Goal: Transaction & Acquisition: Purchase product/service

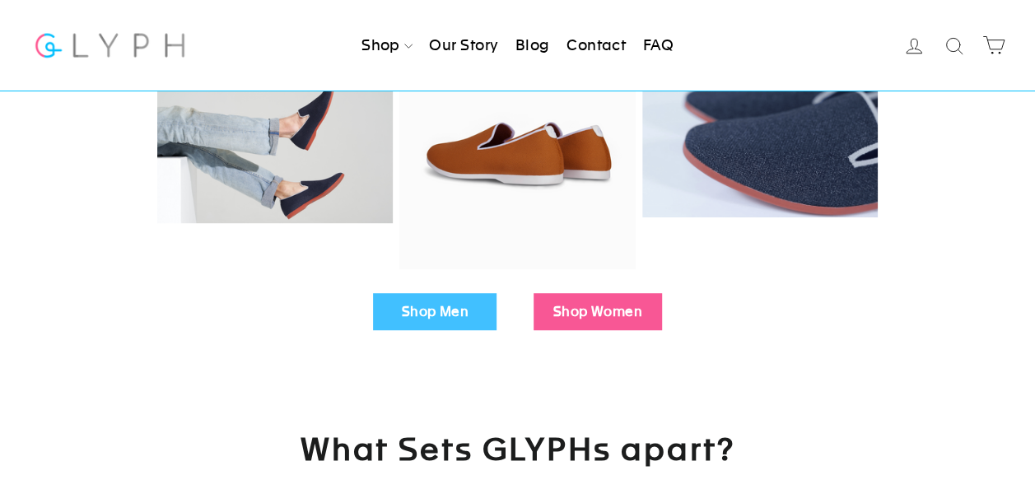
scroll to position [494, 0]
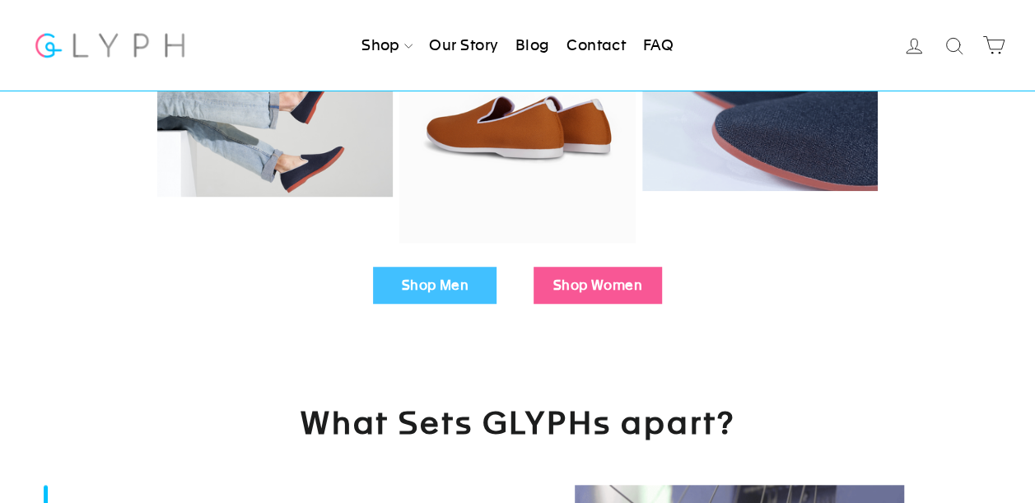
click at [595, 277] on link "Shop Women" at bounding box center [597, 286] width 128 height 38
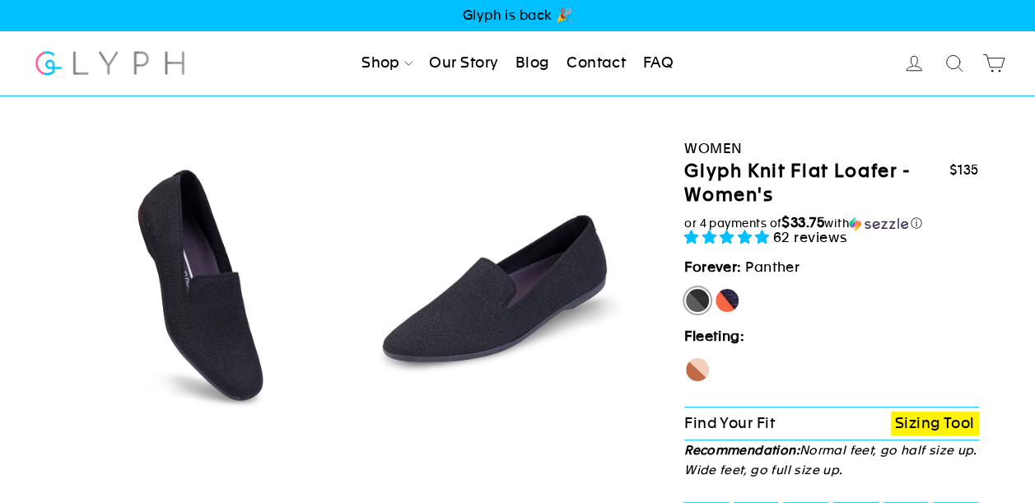
select select "highest-rating"
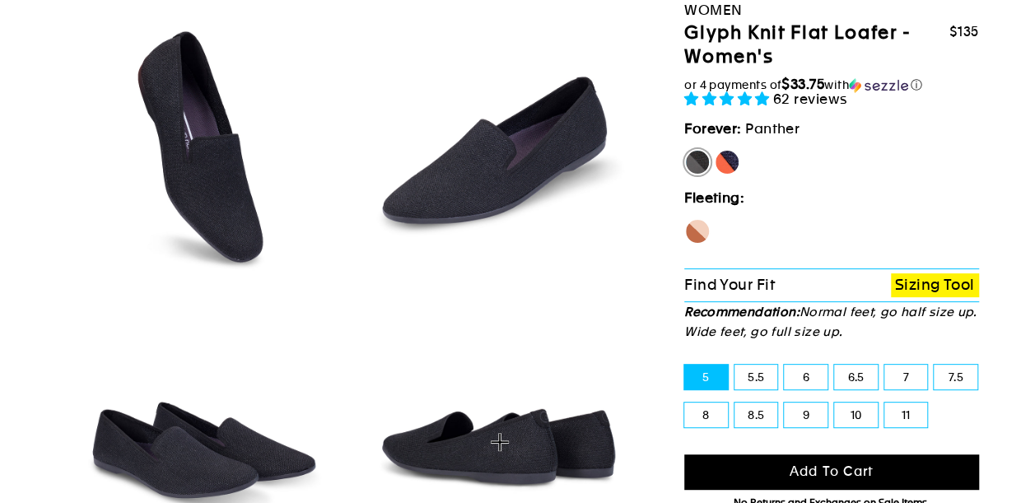
scroll to position [165, 0]
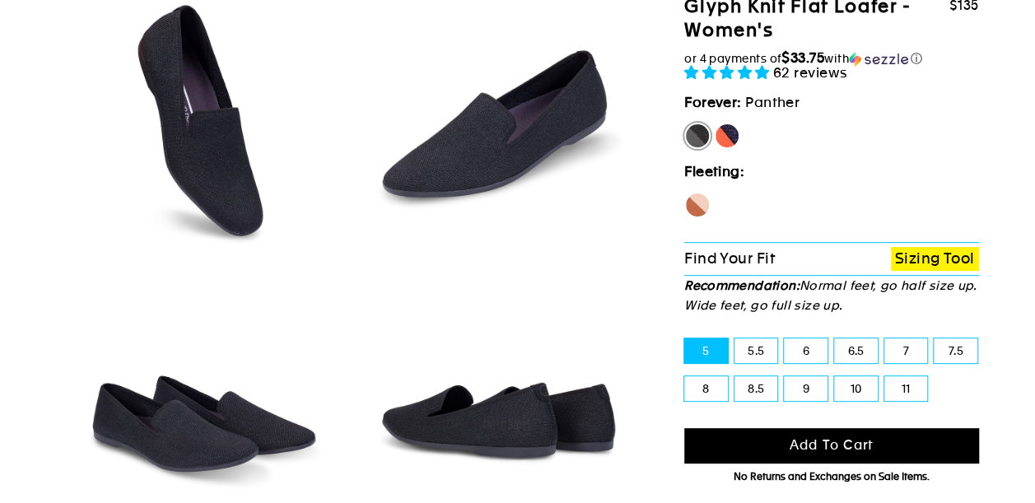
click at [730, 139] on label "[PERSON_NAME]" at bounding box center [727, 136] width 26 height 26
click at [714, 123] on input "[PERSON_NAME]" at bounding box center [714, 123] width 1 height 1
radio input "true"
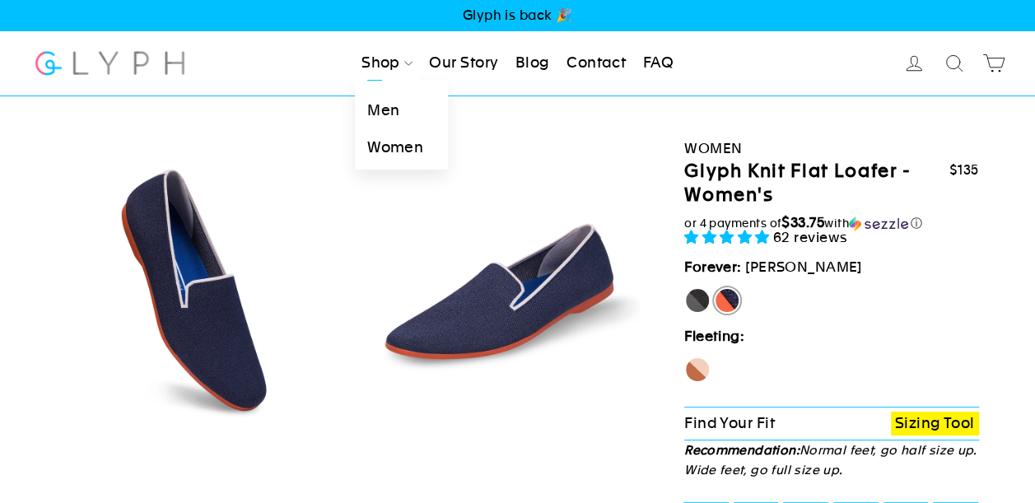
click at [398, 148] on link "Women" at bounding box center [401, 147] width 93 height 37
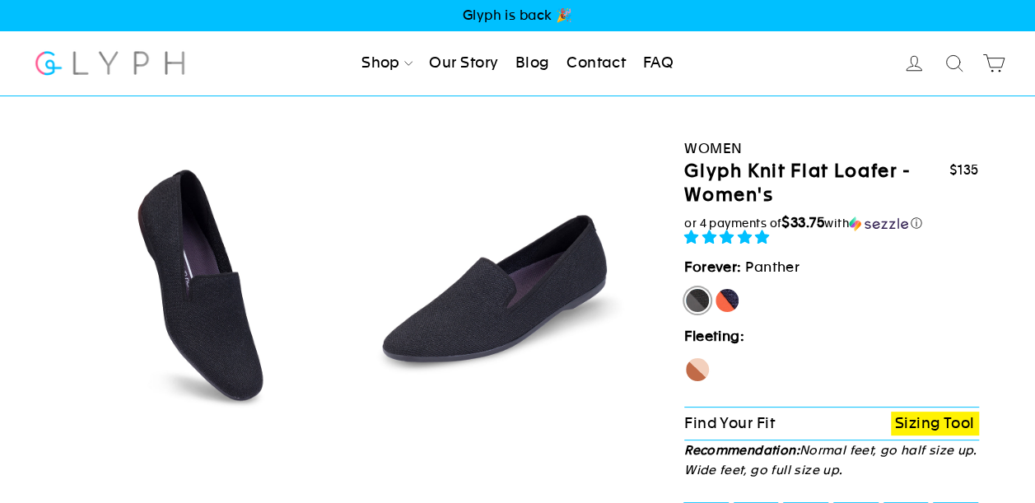
select select "highest-rating"
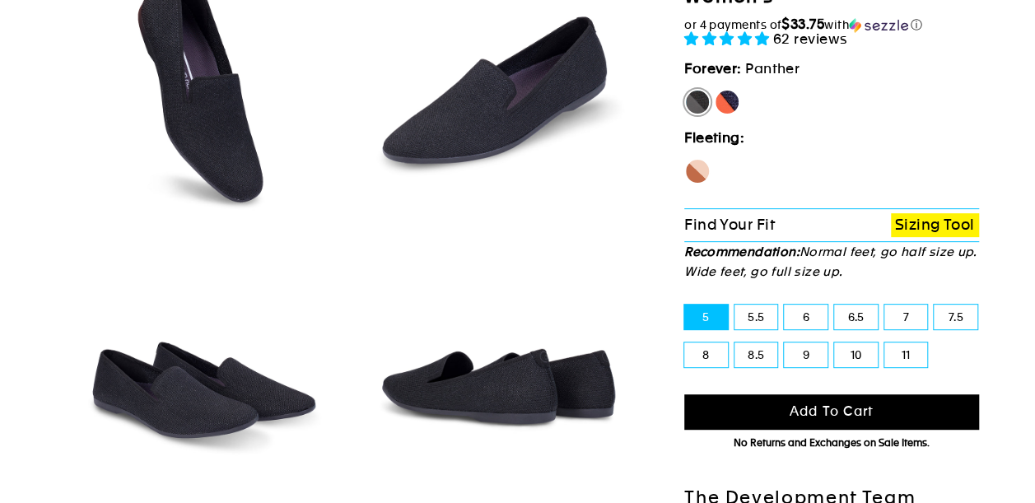
scroll to position [82, 0]
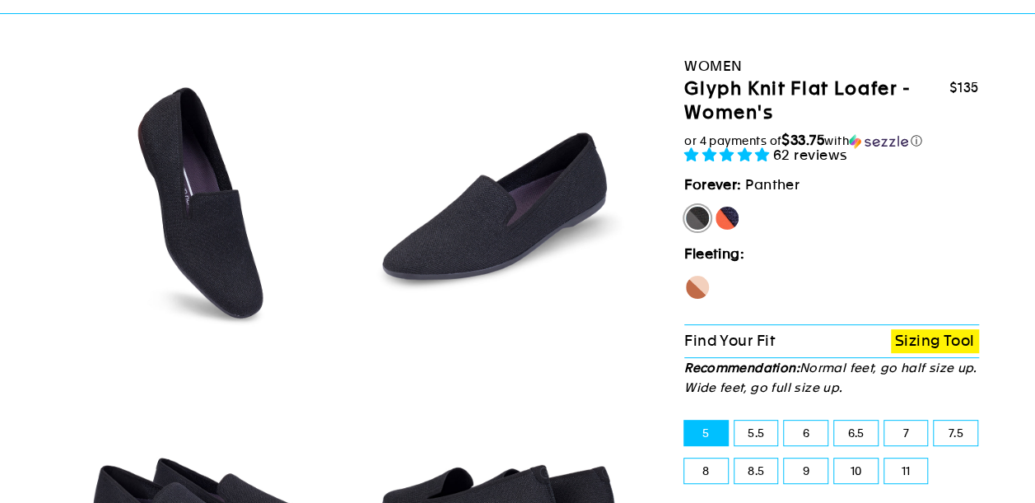
click at [700, 273] on div "Fleeting: [GEOGRAPHIC_DATA]" at bounding box center [831, 283] width 295 height 81
click at [698, 286] on label "Seahorse" at bounding box center [697, 287] width 26 height 26
click at [685, 275] on input "Seahorse" at bounding box center [684, 274] width 1 height 1
radio input "true"
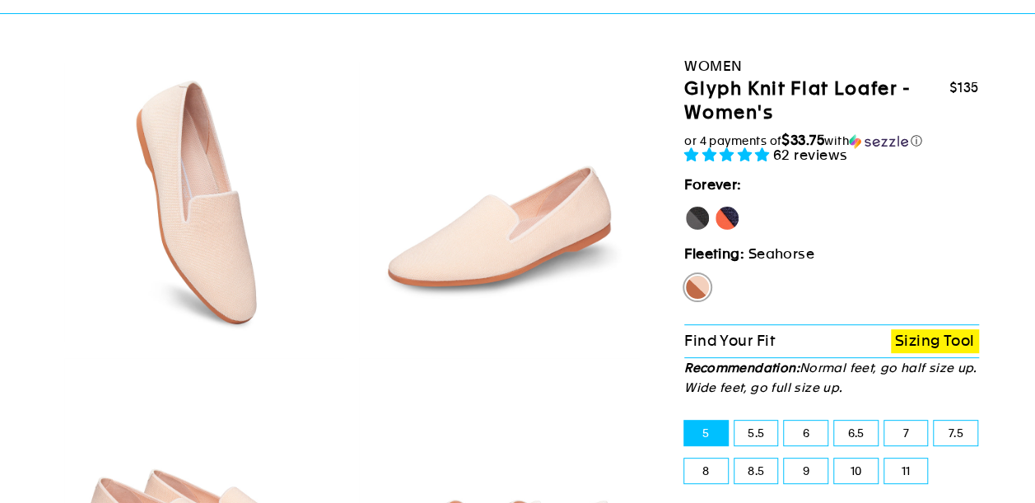
click at [730, 219] on label "[PERSON_NAME]" at bounding box center [727, 218] width 26 height 26
click at [714, 206] on input "[PERSON_NAME]" at bounding box center [714, 205] width 1 height 1
radio input "true"
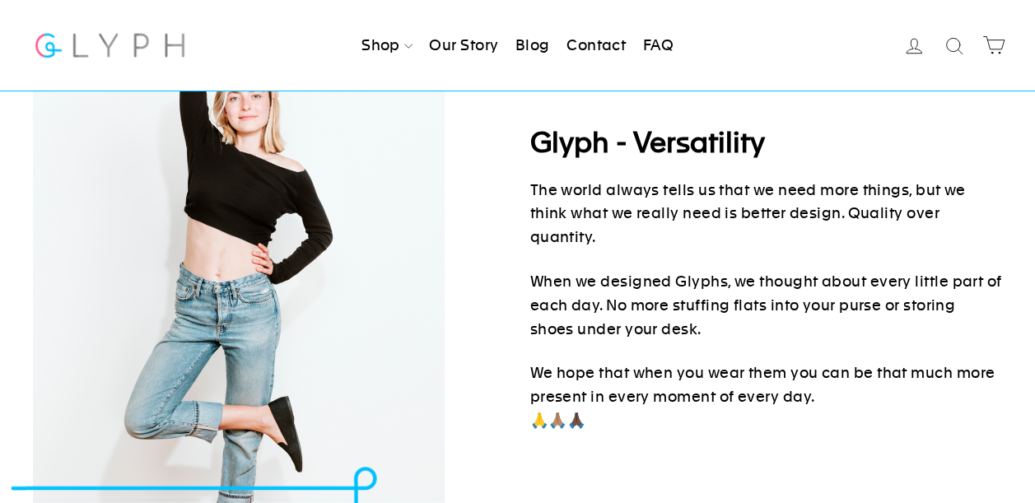
scroll to position [2634, 0]
